Goal: Task Accomplishment & Management: Use online tool/utility

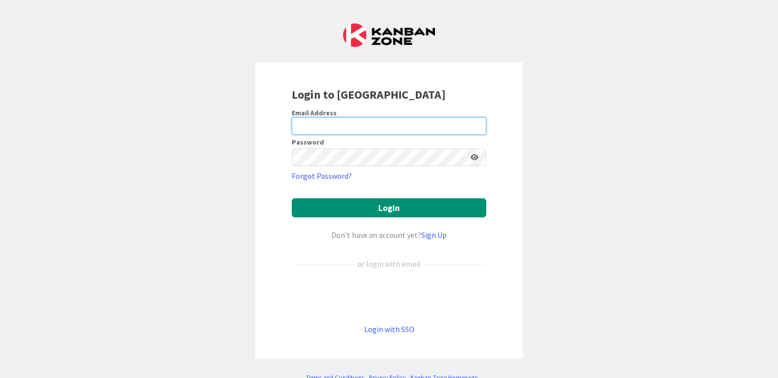
click at [319, 127] on input "email" at bounding box center [389, 126] width 195 height 18
type input "[EMAIL_ADDRESS][DOMAIN_NAME]"
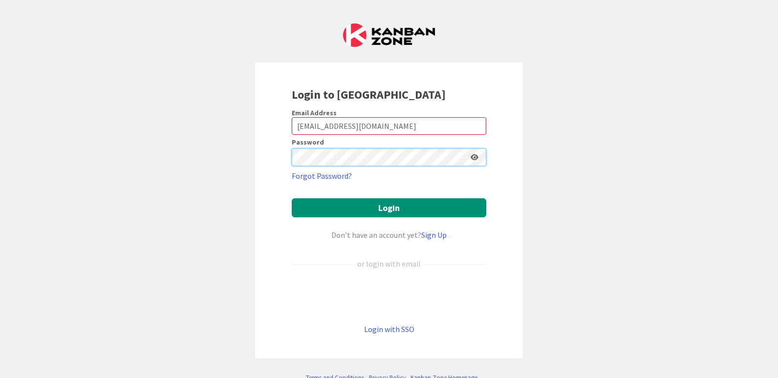
click at [292, 199] on button "Login" at bounding box center [389, 208] width 195 height 19
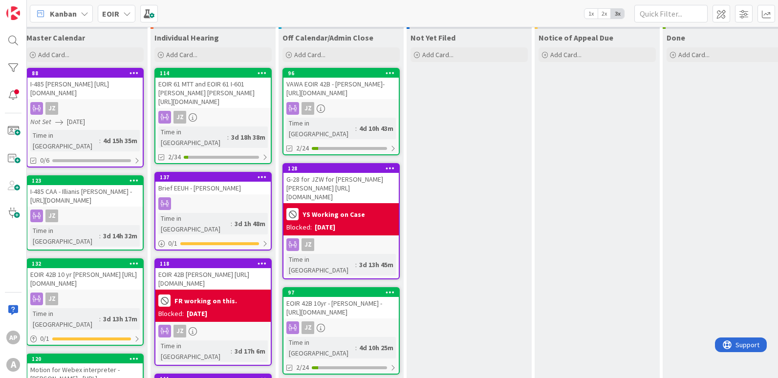
scroll to position [49, 0]
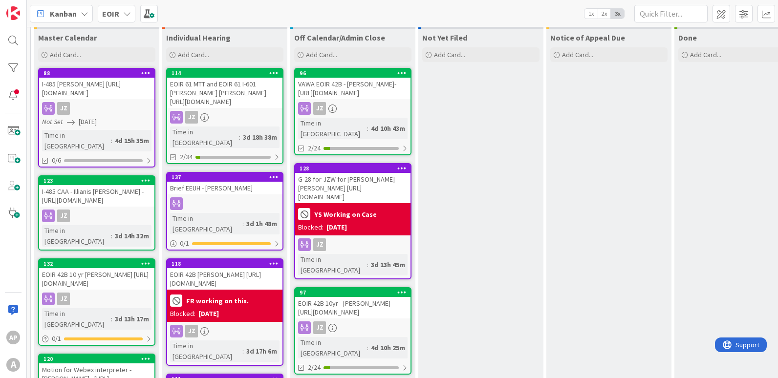
click at [112, 17] on b "EOIR" at bounding box center [110, 14] width 17 height 10
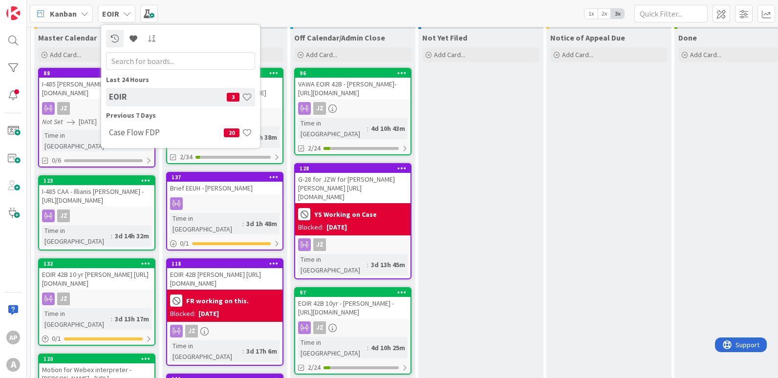
click at [131, 101] on h4 "EOIR" at bounding box center [168, 97] width 118 height 10
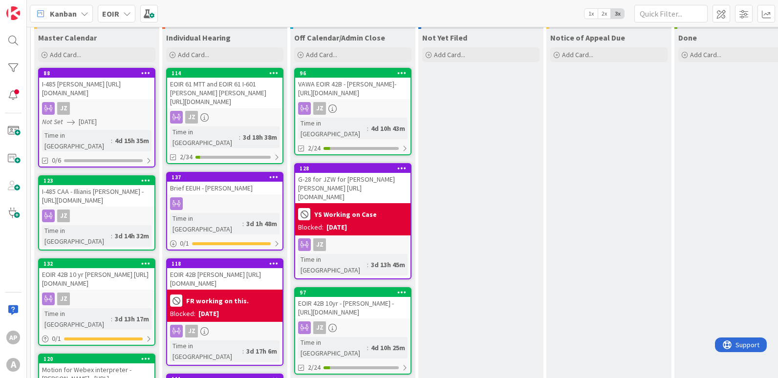
click at [119, 14] on div "EOIR" at bounding box center [117, 14] width 38 height 18
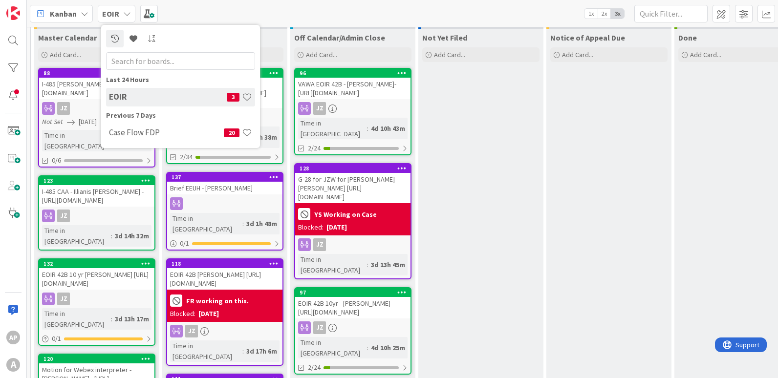
click at [82, 16] on icon at bounding box center [85, 14] width 8 height 8
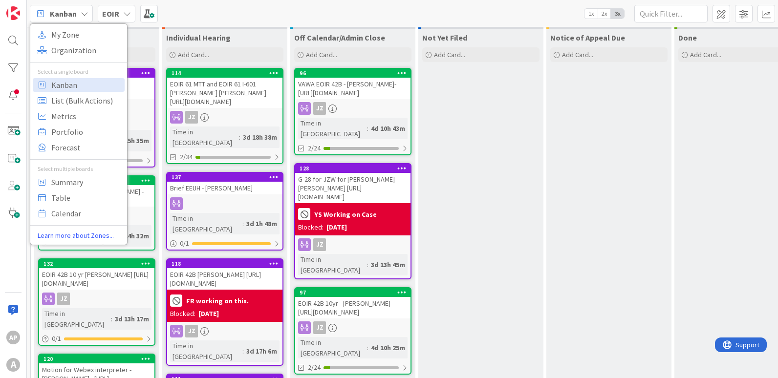
click at [119, 12] on div "EOIR" at bounding box center [117, 14] width 38 height 18
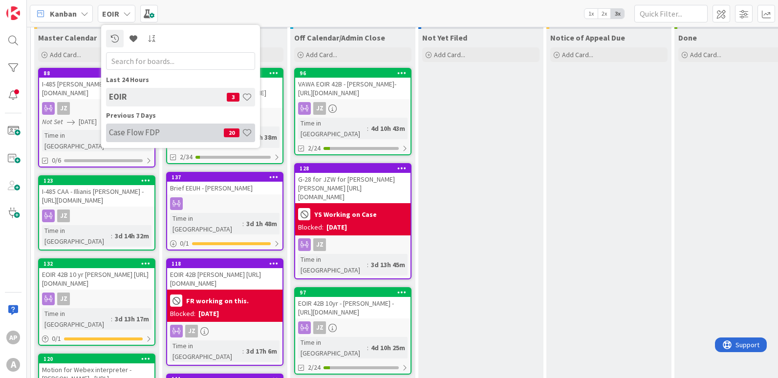
click at [137, 136] on h4 "Case Flow FDP" at bounding box center [166, 133] width 115 height 10
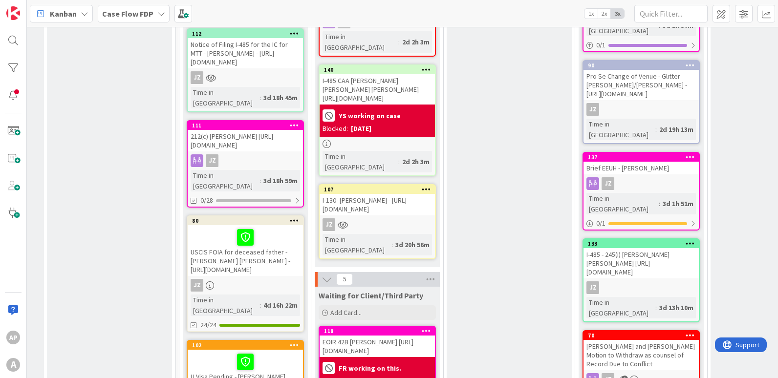
scroll to position [440, 1436]
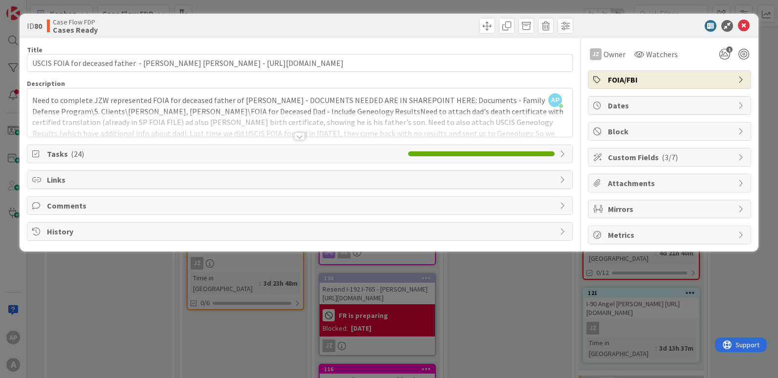
drag, startPoint x: 246, startPoint y: 102, endPoint x: 742, endPoint y: 28, distance: 501.3
click at [742, 28] on icon at bounding box center [744, 26] width 12 height 12
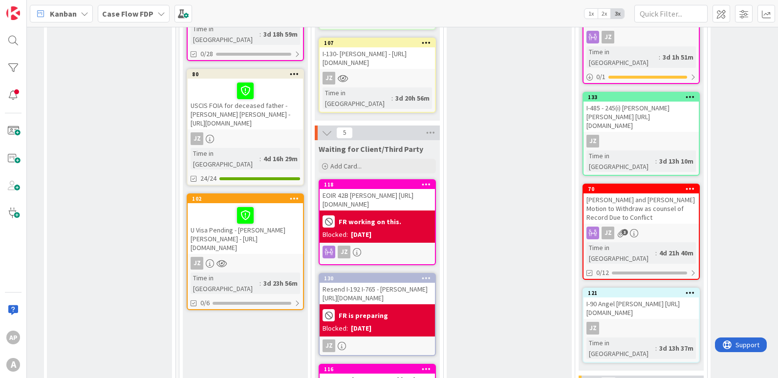
click at [298, 70] on icon at bounding box center [294, 73] width 9 height 7
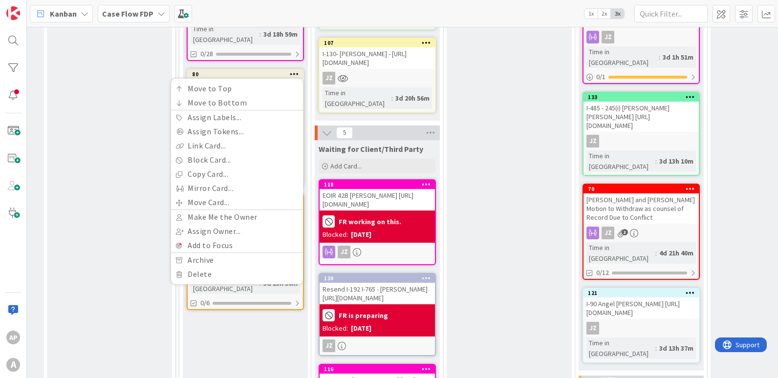
click at [92, 188] on div "AIJ Declined Rep Add Card..." at bounding box center [109, 235] width 125 height 1194
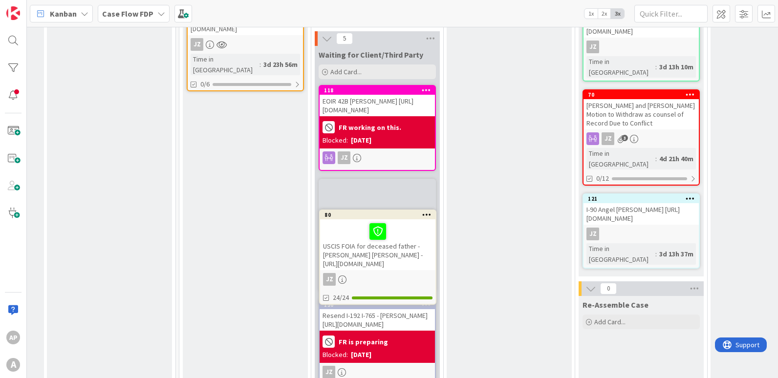
scroll to position [540, 1436]
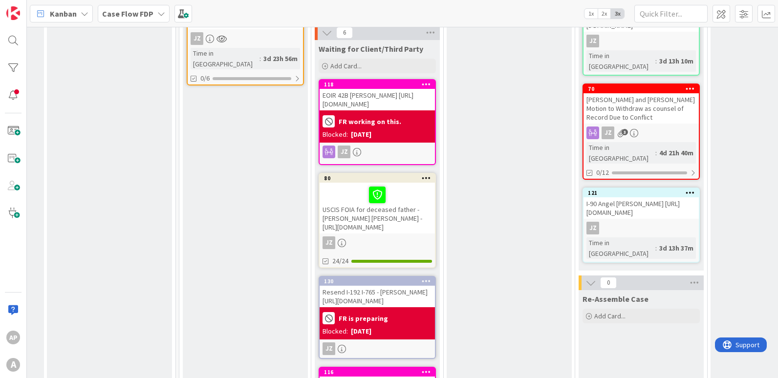
click at [424, 175] on icon at bounding box center [426, 178] width 9 height 7
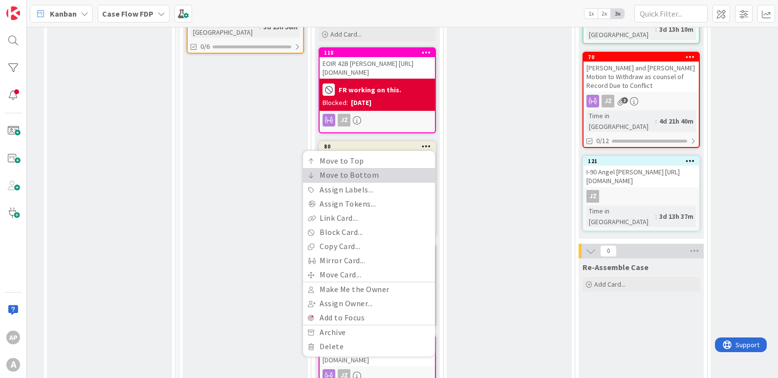
scroll to position [589, 1436]
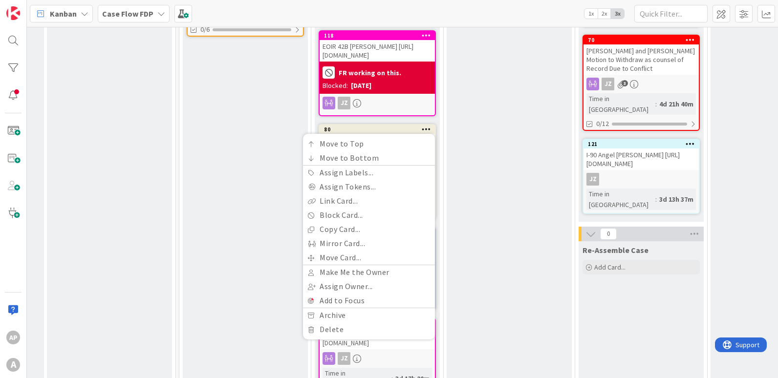
click at [496, 160] on div "Ready for Attorney Work Add Card... 79 [PERSON_NAME] and [PERSON_NAME] - Patern…" at bounding box center [509, 86] width 125 height 1194
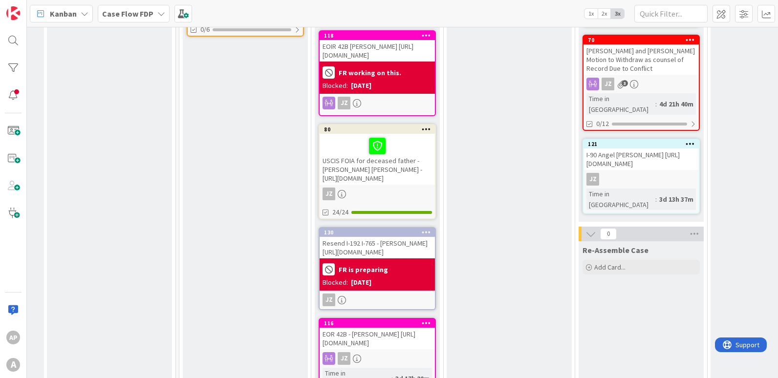
click at [425, 126] on icon at bounding box center [426, 129] width 9 height 7
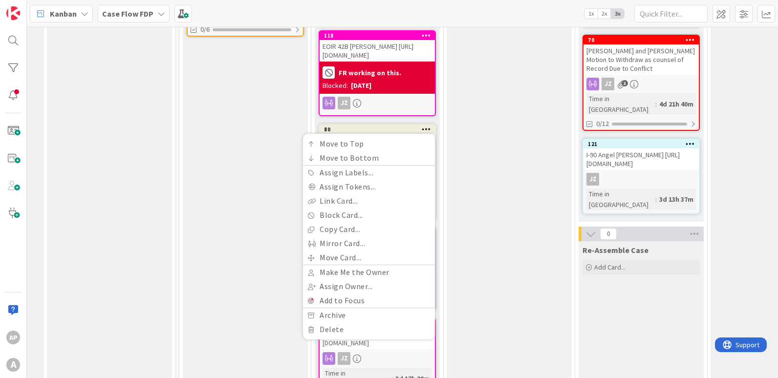
click at [163, 138] on div "AIJ Declined Rep Add Card..." at bounding box center [109, 86] width 125 height 1194
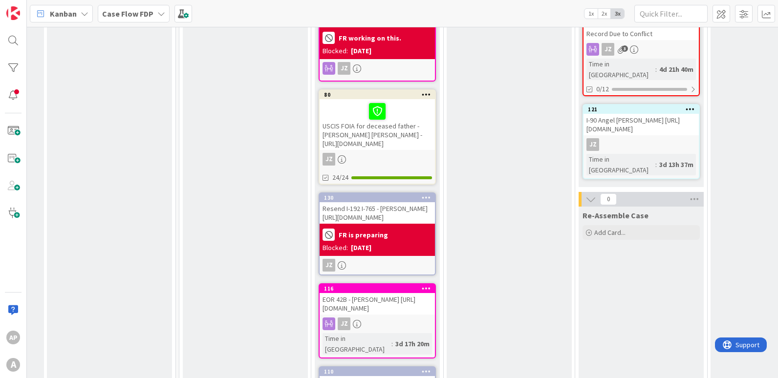
scroll to position [587, 1436]
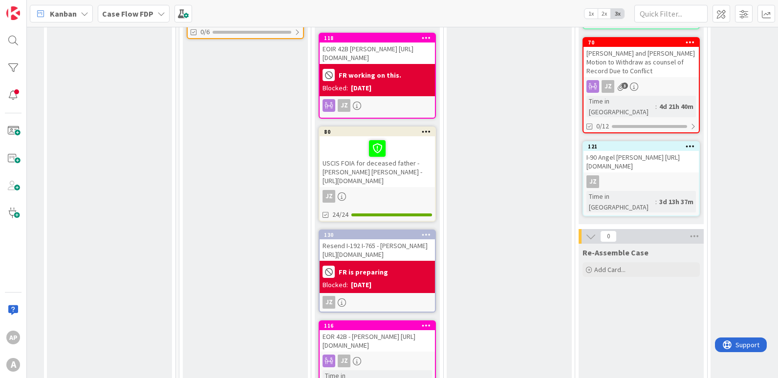
click at [424, 128] on icon at bounding box center [426, 131] width 9 height 7
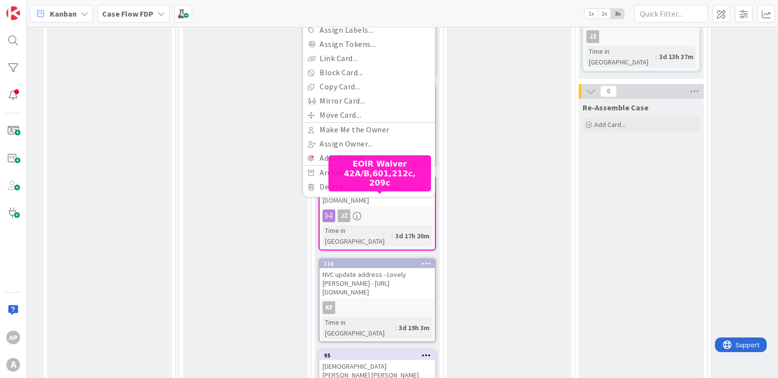
scroll to position [733, 1436]
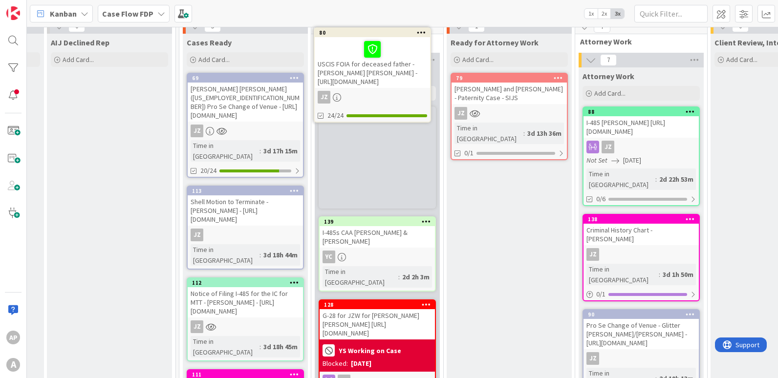
scroll to position [0, 1436]
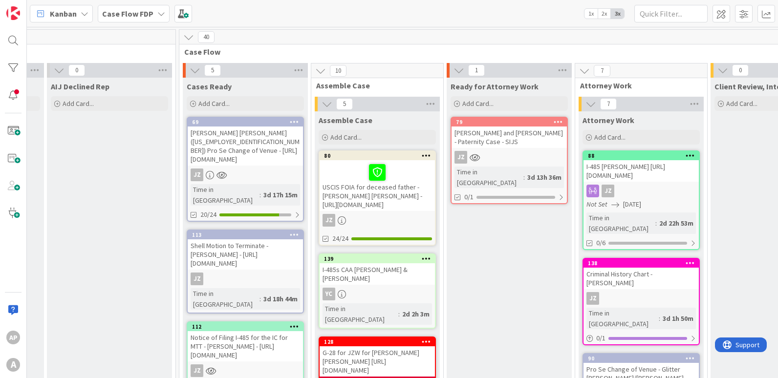
click at [425, 155] on icon at bounding box center [426, 155] width 9 height 7
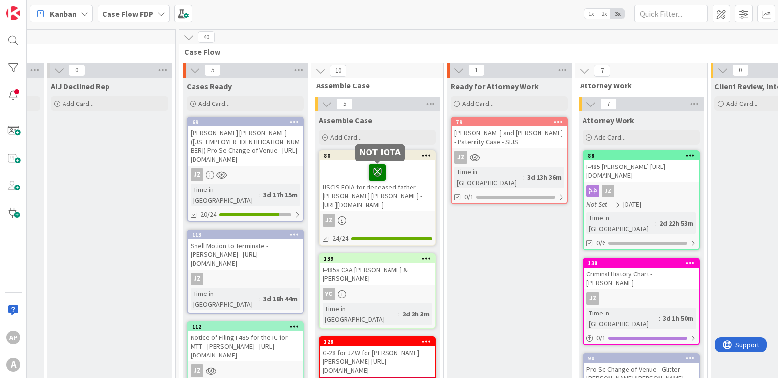
click at [371, 169] on icon at bounding box center [377, 172] width 17 height 16
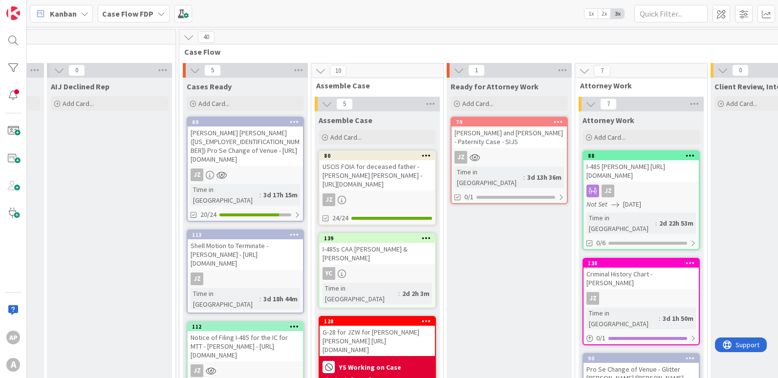
click at [371, 169] on div "USCIS FOIA for deceased father - [PERSON_NAME] [PERSON_NAME] - [URL][DOMAIN_NAM…" at bounding box center [377, 175] width 115 height 30
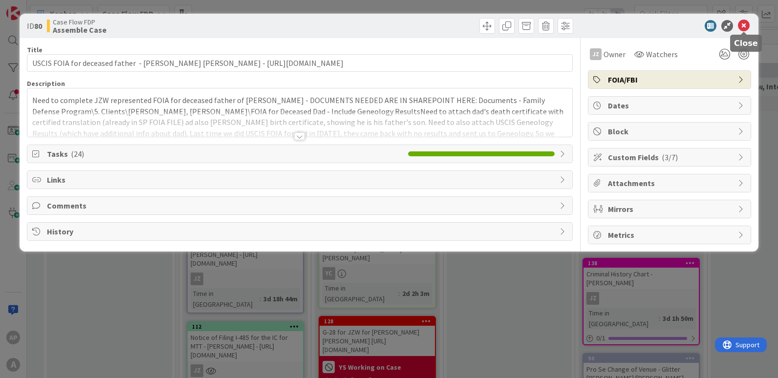
click at [747, 26] on icon at bounding box center [744, 26] width 12 height 12
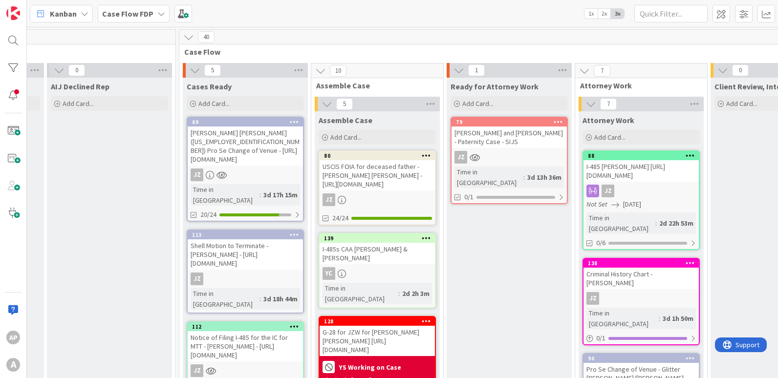
click at [429, 153] on icon at bounding box center [426, 155] width 9 height 7
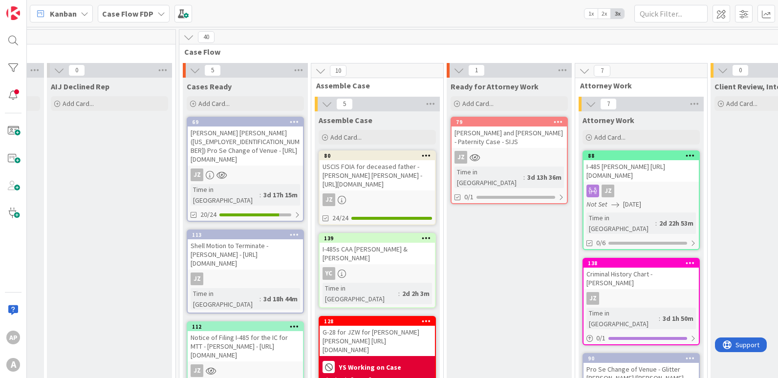
click at [370, 170] on div "USCIS FOIA for deceased father - [PERSON_NAME] [PERSON_NAME] - [URL][DOMAIN_NAM…" at bounding box center [377, 175] width 115 height 30
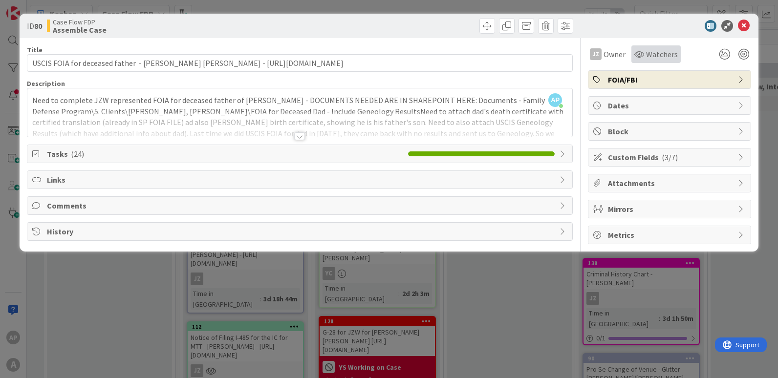
click at [663, 59] on span "Watchers" at bounding box center [662, 54] width 32 height 12
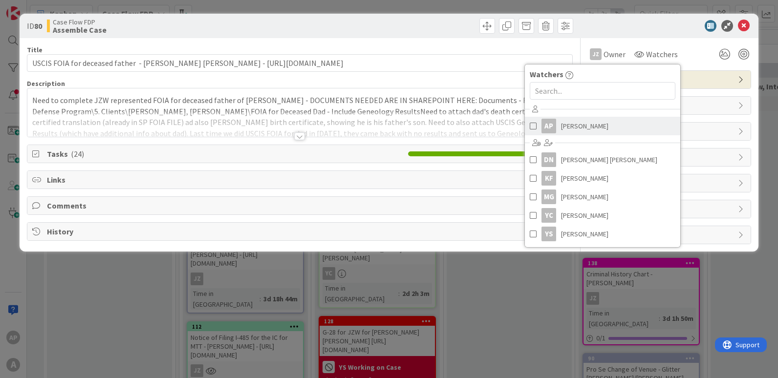
click at [531, 126] on span at bounding box center [533, 126] width 7 height 15
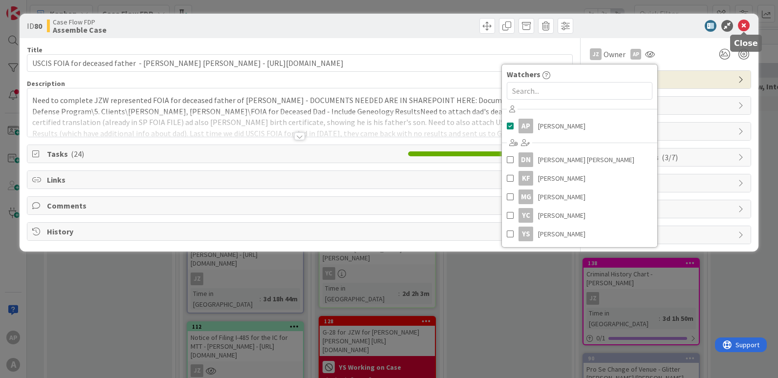
click at [744, 30] on icon at bounding box center [744, 26] width 12 height 12
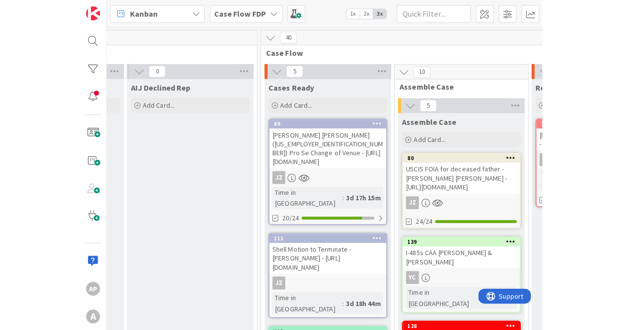
scroll to position [0, 1436]
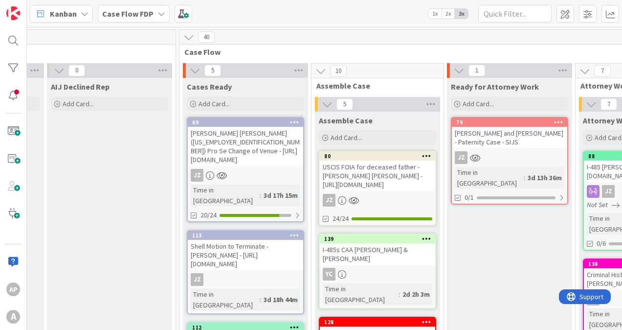
click at [358, 179] on div "USCIS FOIA for deceased father - [PERSON_NAME] [PERSON_NAME] - [URL][DOMAIN_NAM…" at bounding box center [377, 175] width 115 height 30
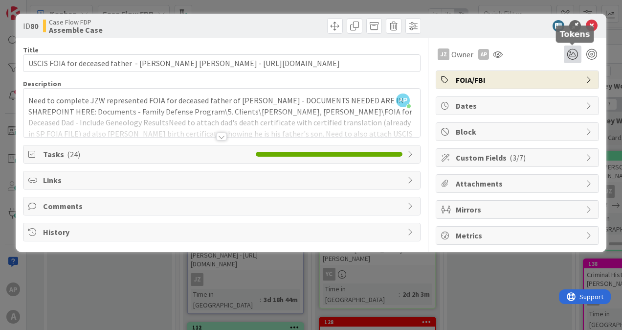
click at [571, 55] on icon at bounding box center [573, 54] width 18 height 18
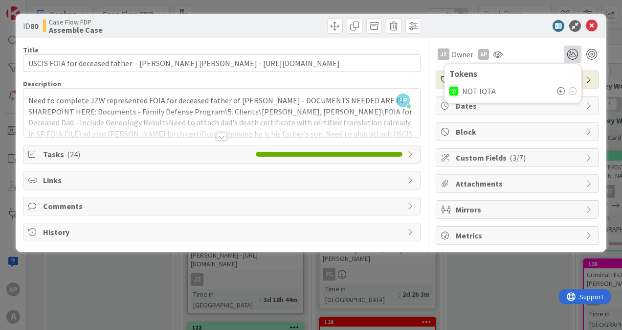
click at [557, 89] on icon at bounding box center [561, 91] width 8 height 8
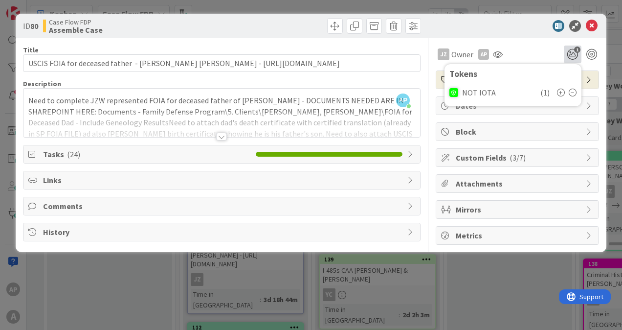
click at [520, 29] on div at bounding box center [512, 26] width 173 height 12
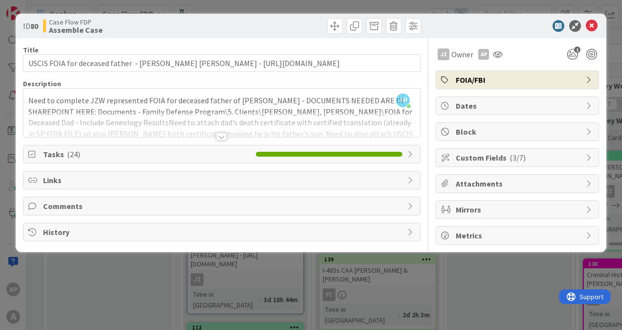
click at [585, 24] on div at bounding box center [512, 26] width 173 height 12
click at [588, 24] on icon at bounding box center [592, 26] width 12 height 12
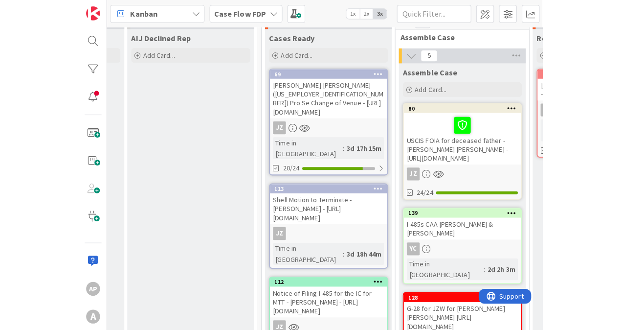
scroll to position [49, 1436]
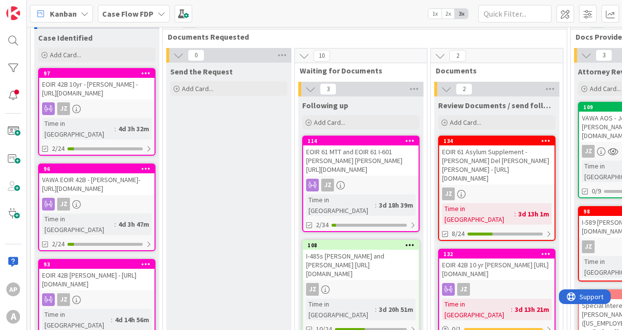
scroll to position [0, 0]
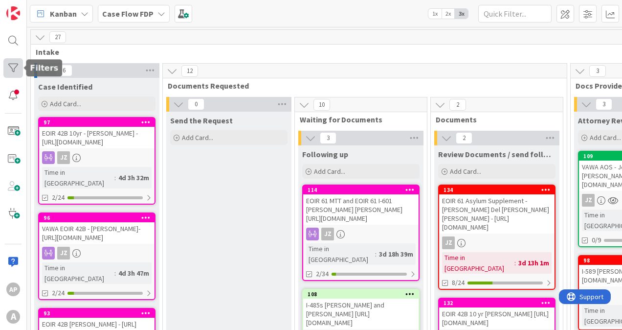
click at [12, 72] on div at bounding box center [13, 68] width 20 height 20
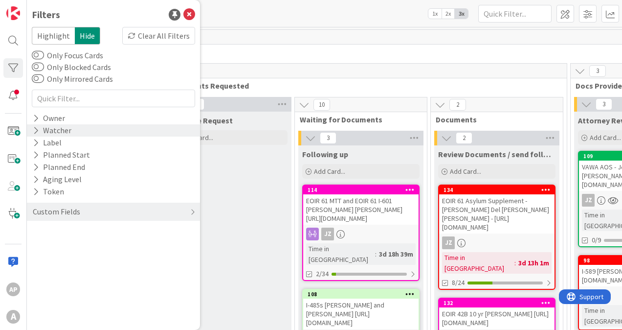
click at [53, 127] on div "Watcher" at bounding box center [52, 130] width 41 height 12
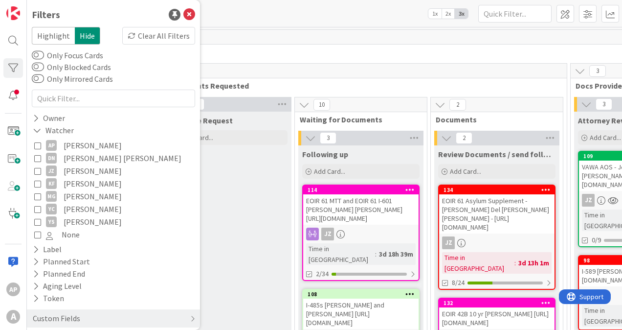
click at [38, 142] on icon at bounding box center [37, 145] width 7 height 7
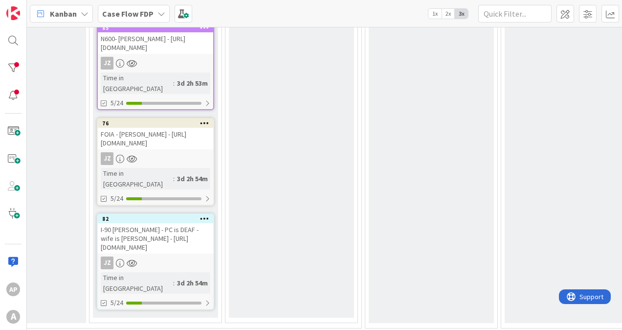
scroll to position [538, 205]
